Goal: Task Accomplishment & Management: Use online tool/utility

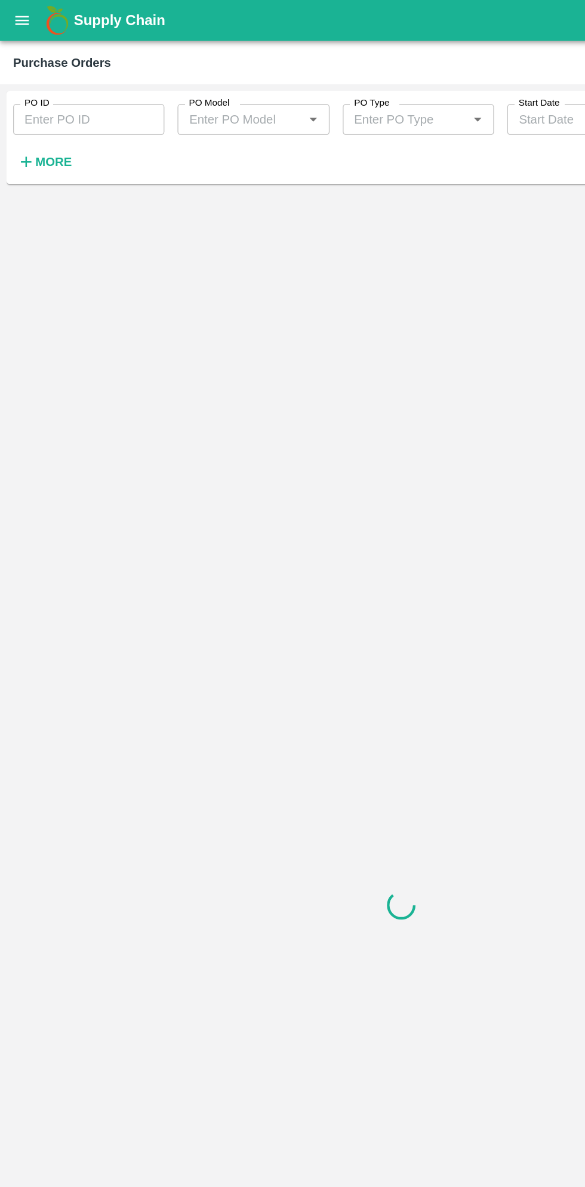
click at [43, 118] on strong "More" at bounding box center [39, 118] width 27 height 10
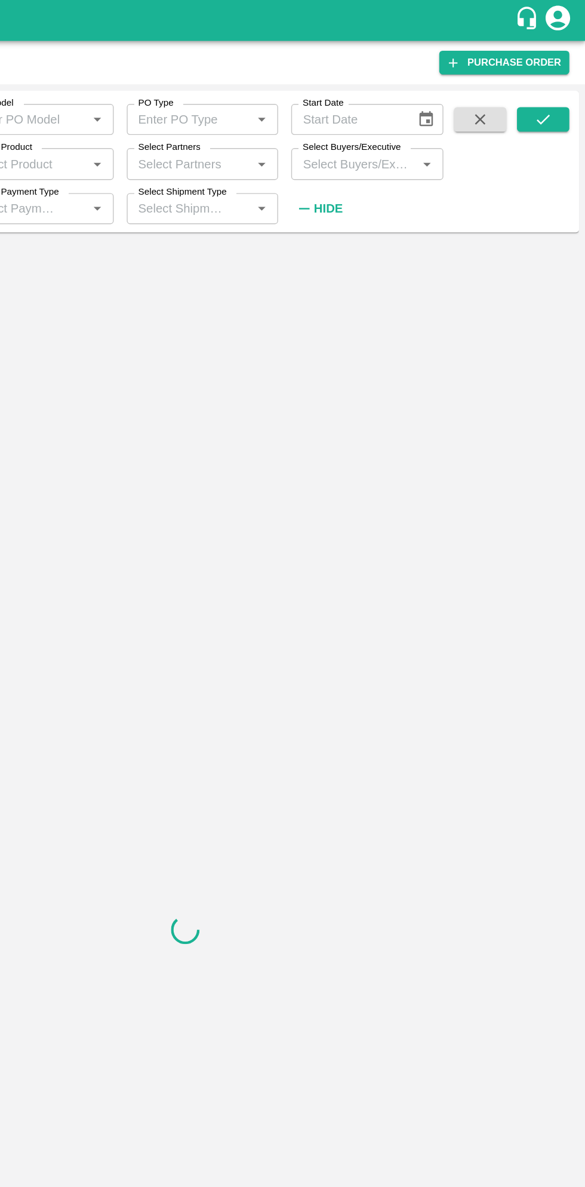
click at [435, 116] on input "Select Buyers/Executive" at bounding box center [416, 120] width 84 height 16
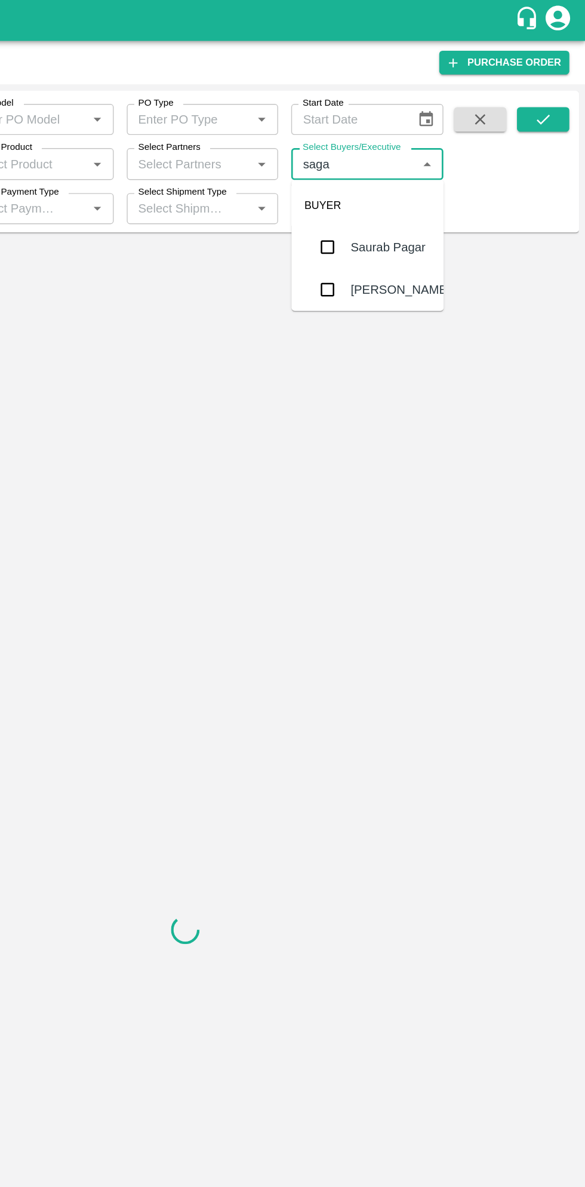
type input "sagar"
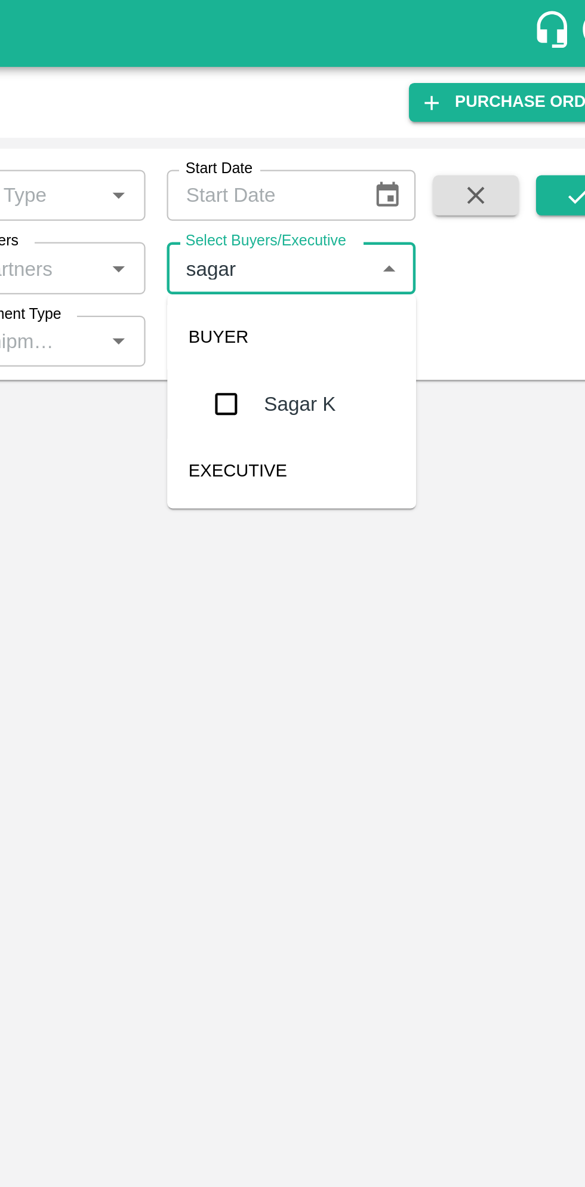
click at [405, 185] on input "checkbox" at bounding box center [396, 180] width 24 height 24
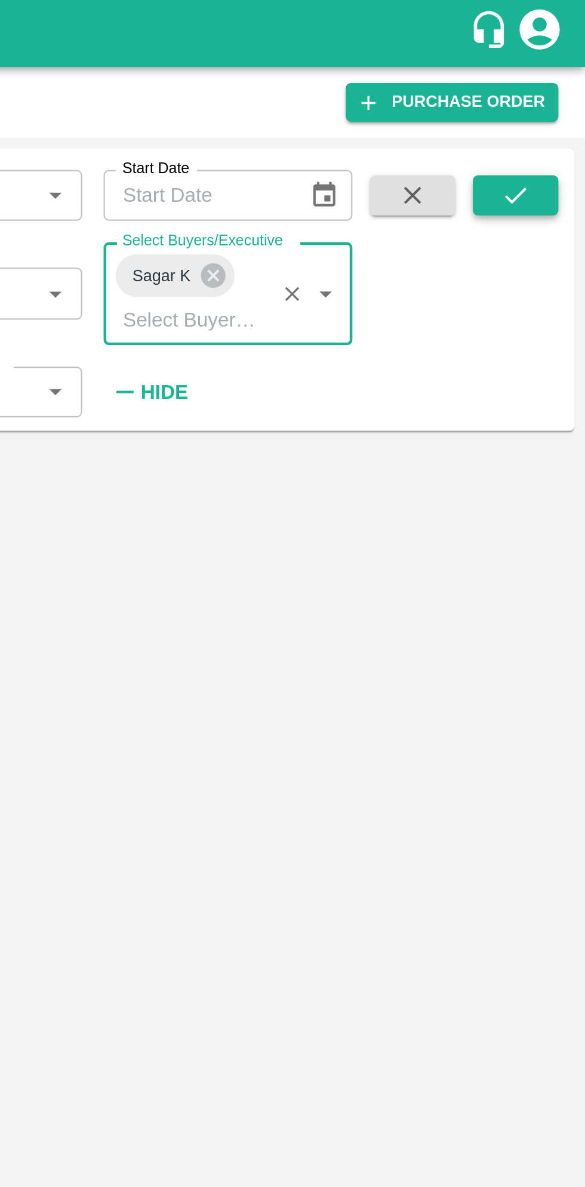
click at [555, 93] on icon "submit" at bounding box center [553, 87] width 13 height 13
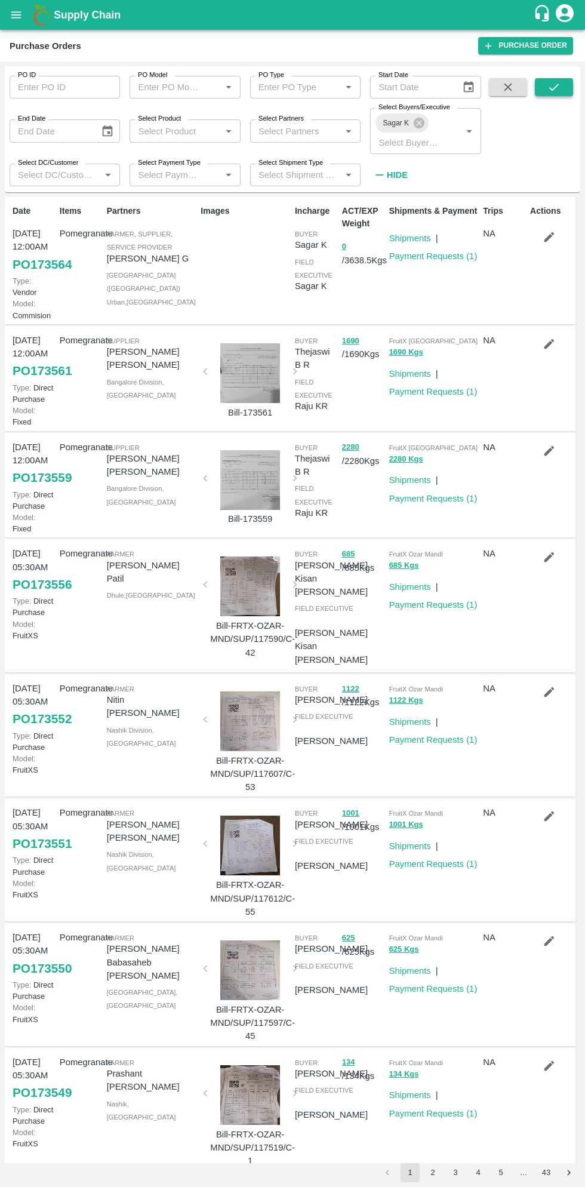
scroll to position [2, 0]
click at [551, 90] on icon "submit" at bounding box center [553, 87] width 13 height 13
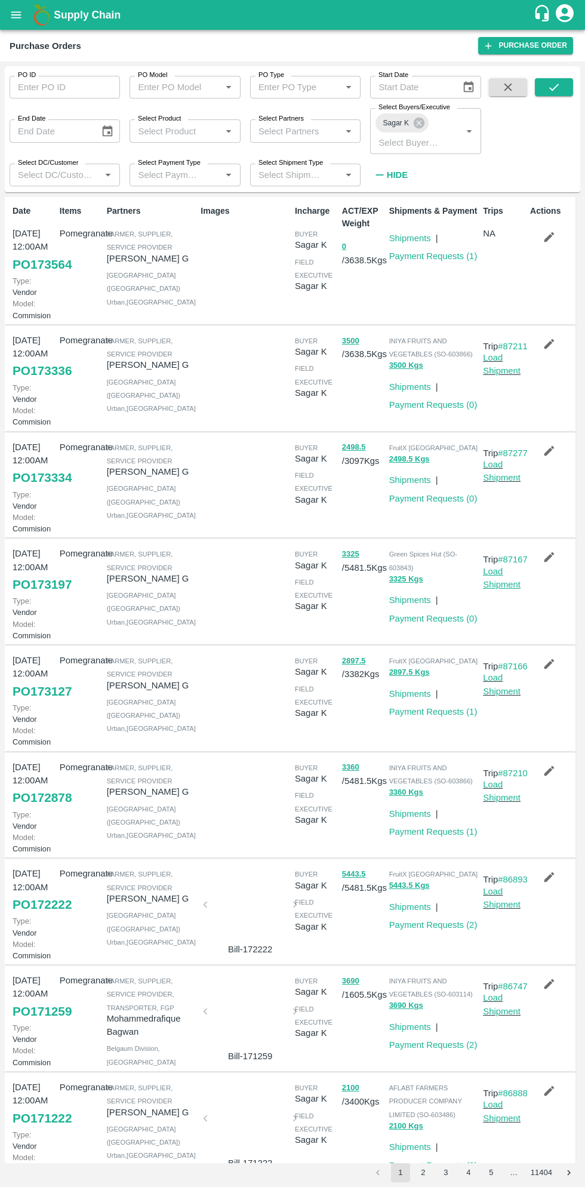
click at [499, 589] on link "Load Shipment" at bounding box center [502, 578] width 38 height 23
click at [48, 595] on link "PO 173197" at bounding box center [42, 584] width 59 height 21
click at [16, 15] on icon "open drawer" at bounding box center [16, 14] width 10 height 7
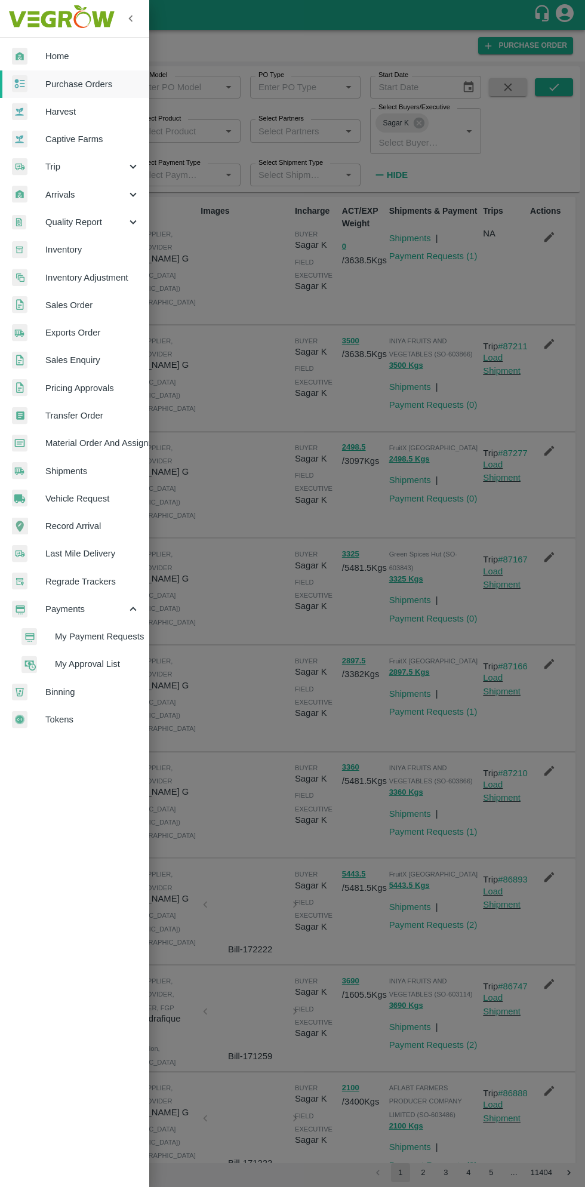
click at [240, 653] on div at bounding box center [292, 593] width 585 height 1187
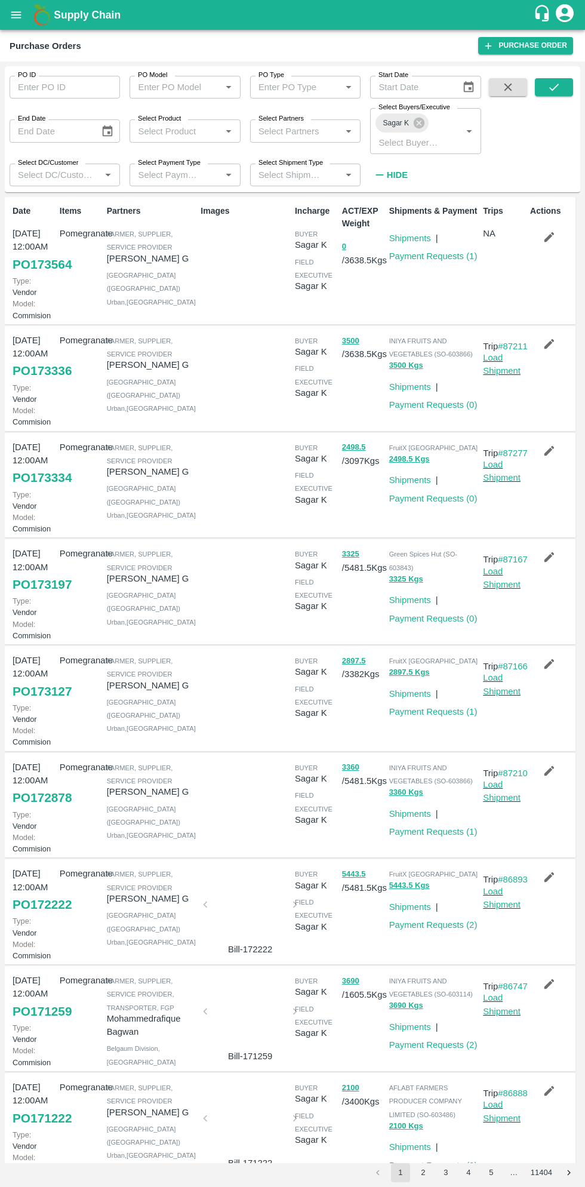
click at [20, 20] on icon "open drawer" at bounding box center [16, 14] width 13 height 13
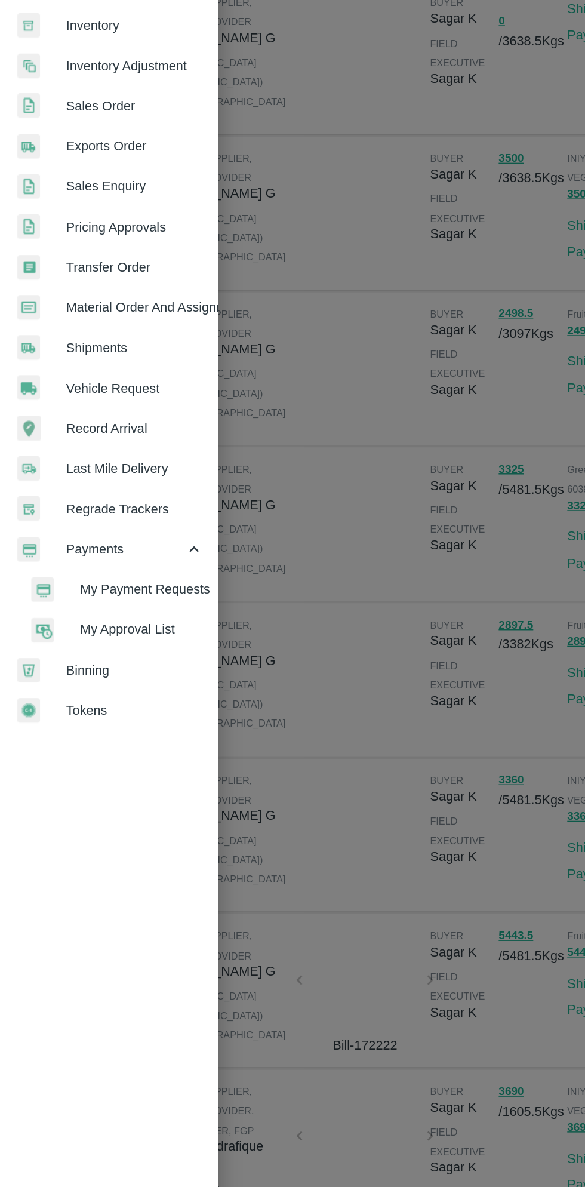
click at [118, 634] on span "My Payment Requests" at bounding box center [97, 636] width 85 height 13
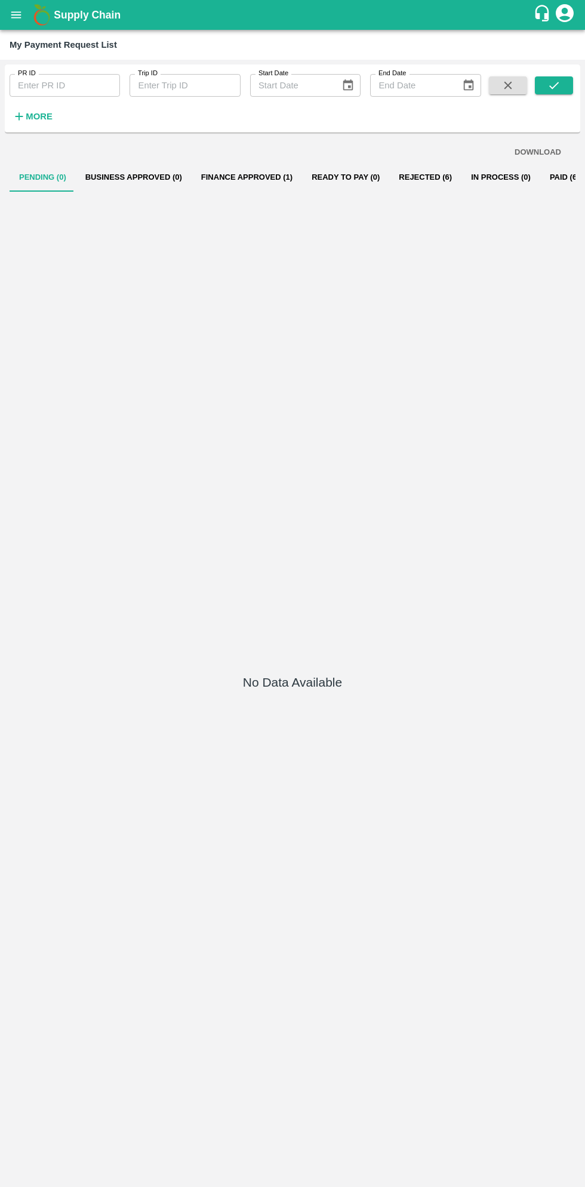
click at [469, 177] on button "In Process (0)" at bounding box center [500, 177] width 79 height 29
click at [546, 179] on button "Paid (682)" at bounding box center [568, 177] width 57 height 29
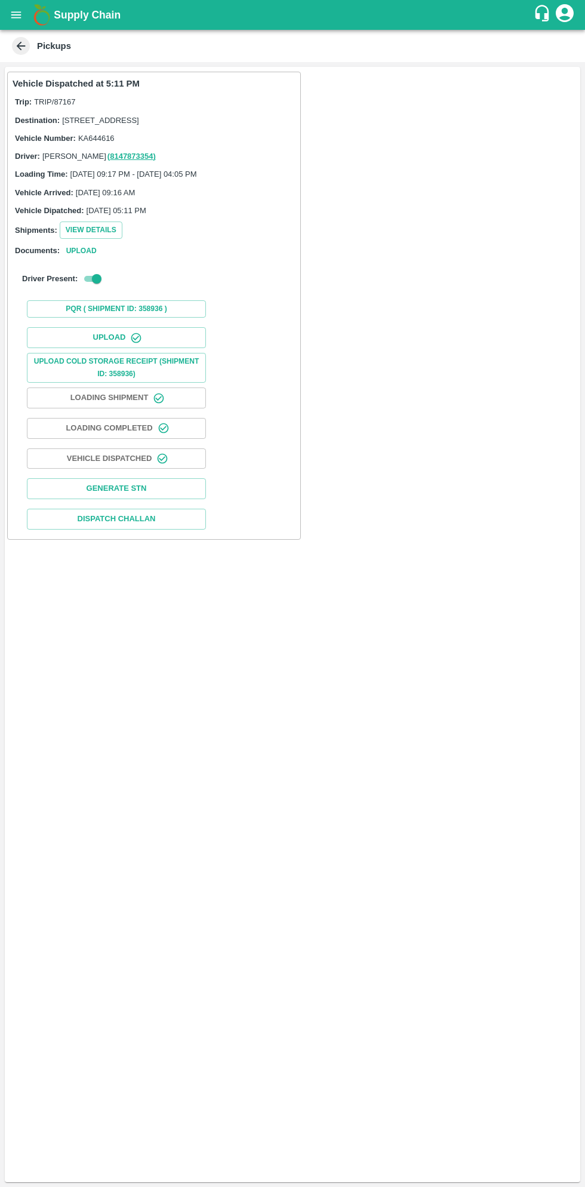
click at [158, 464] on icon "button" at bounding box center [162, 459] width 12 height 12
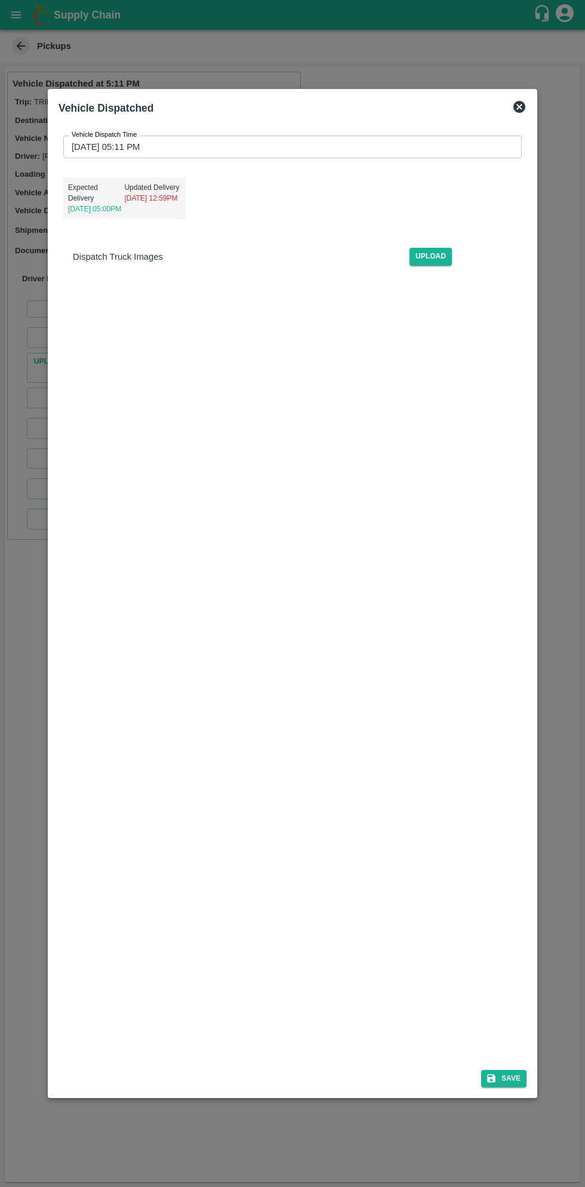
click at [417, 1146] on div at bounding box center [292, 593] width 585 height 1187
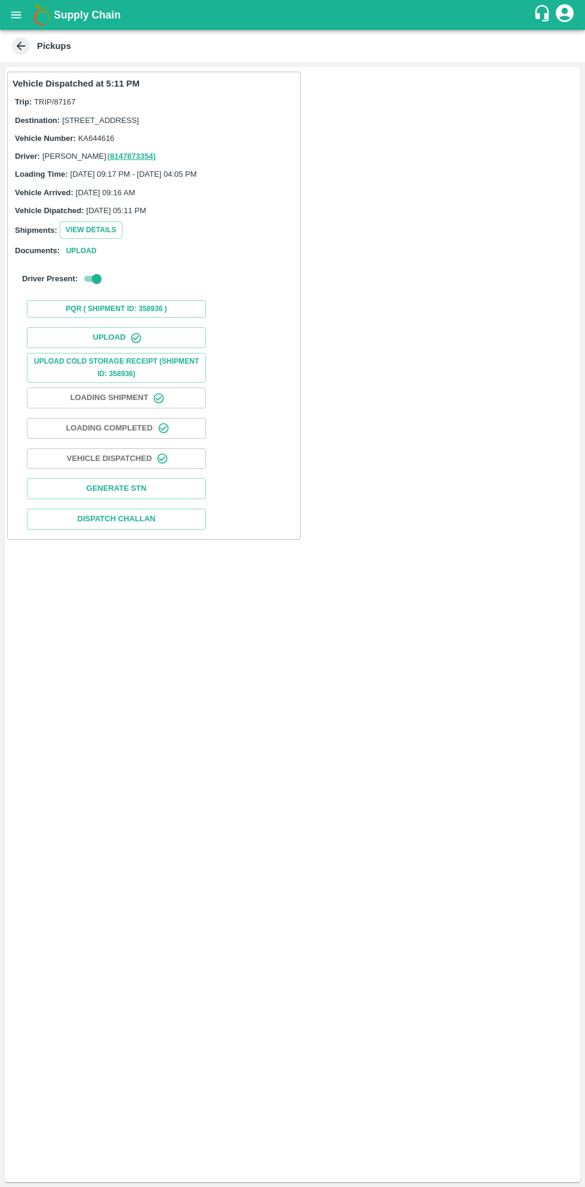
click at [424, 1143] on div "Vehicle Dispatched at 5:11 PM Trip: TRIP/87167 Destination: [STREET_ADDRESS] Ve…" at bounding box center [292, 624] width 575 height 1115
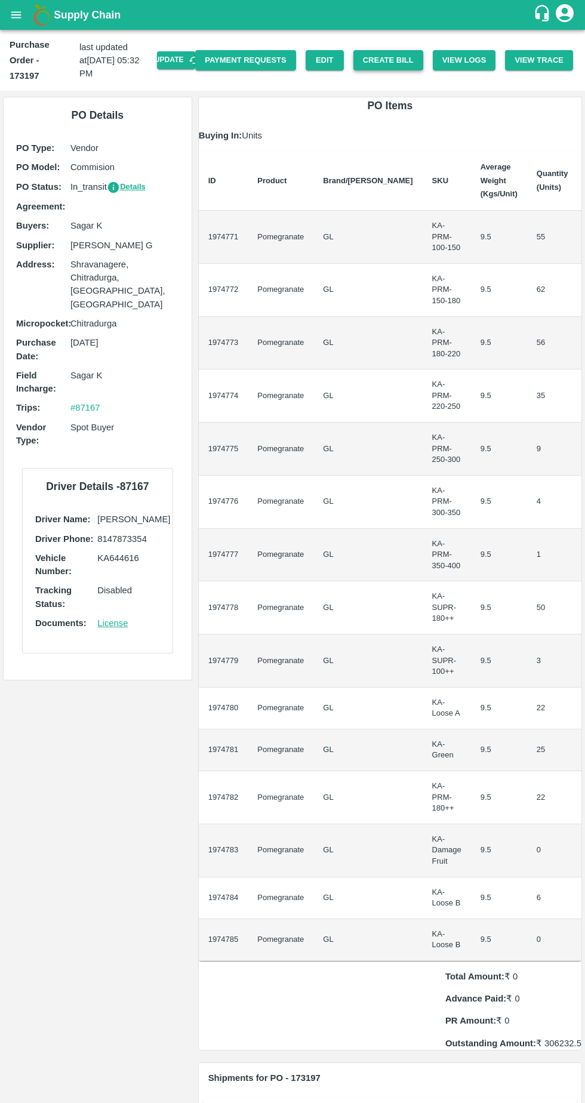
click at [399, 50] on button "Create Bill" at bounding box center [388, 60] width 70 height 21
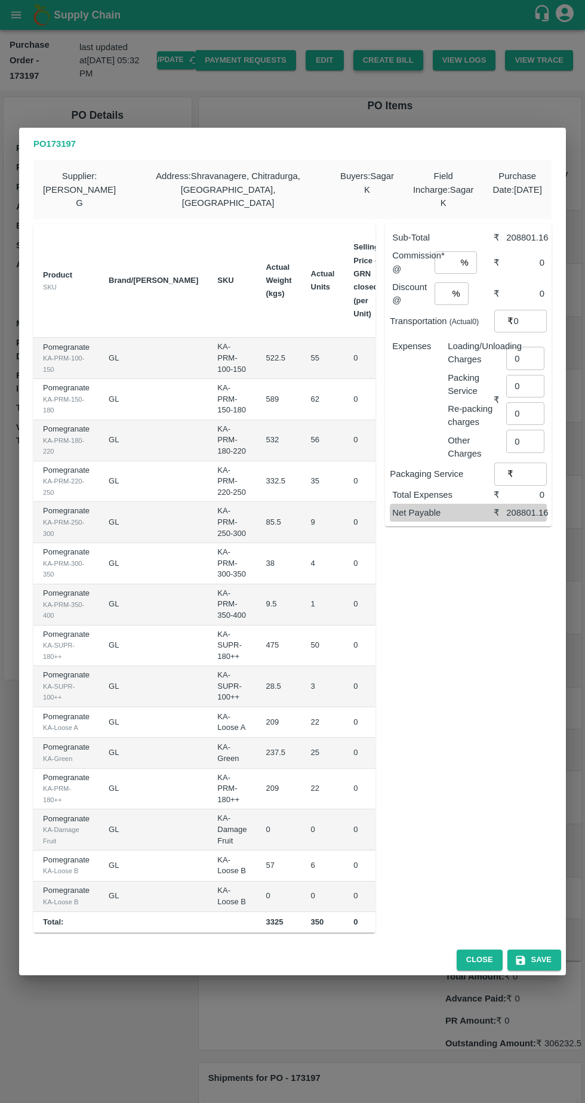
scroll to position [0, 125]
